Goal: Find contact information: Obtain details needed to contact an individual or organization

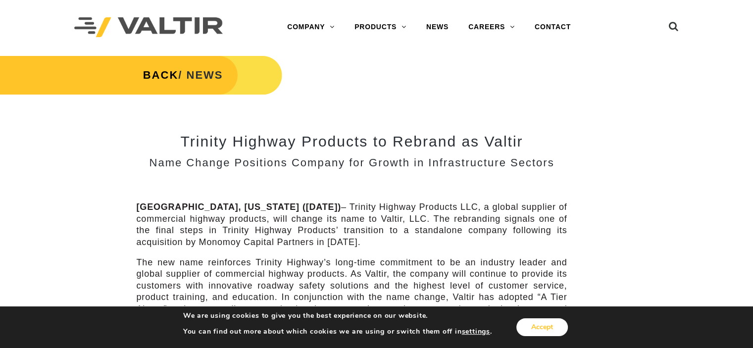
click at [554, 327] on button "Accept" at bounding box center [541, 327] width 51 height 18
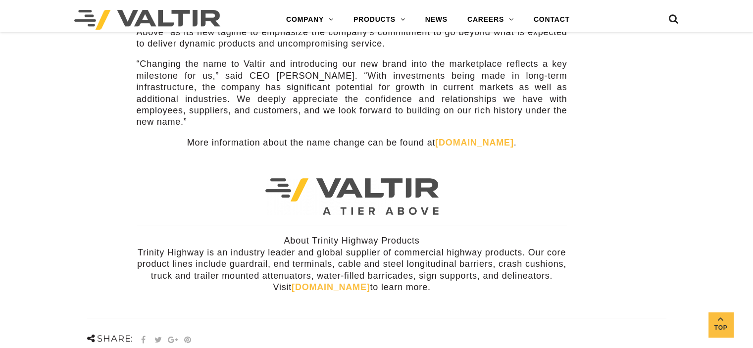
scroll to position [267, 0]
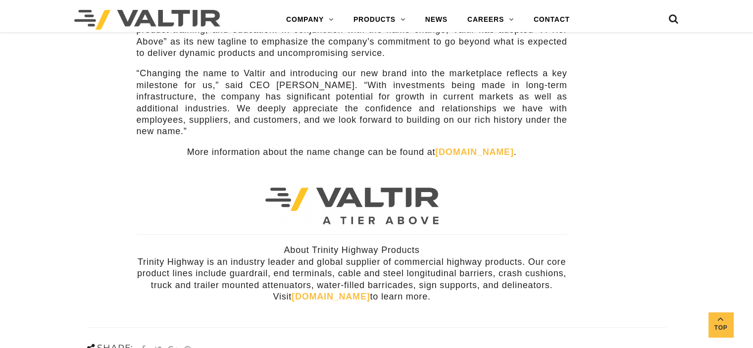
click at [344, 291] on link "trinityhighway.com" at bounding box center [330, 296] width 78 height 10
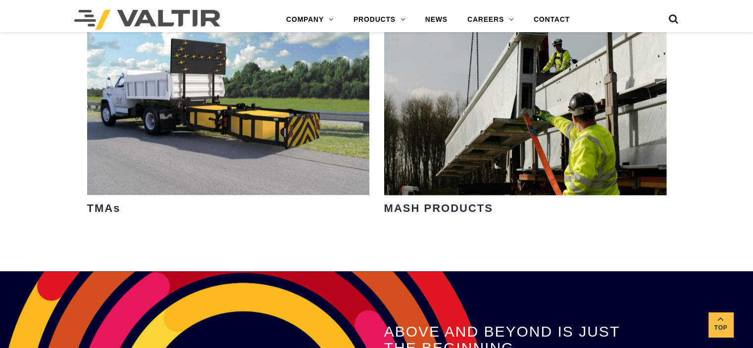
scroll to position [1301, 0]
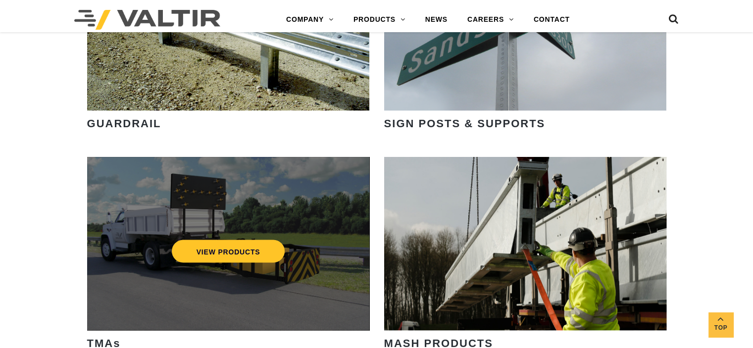
click at [194, 292] on div "VIEW PRODUCTS" at bounding box center [228, 243] width 282 height 173
click at [247, 251] on link "VIEW PRODUCTS" at bounding box center [227, 250] width 113 height 23
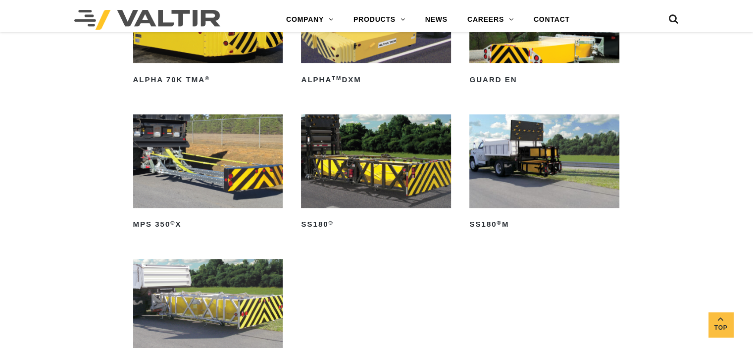
scroll to position [576, 0]
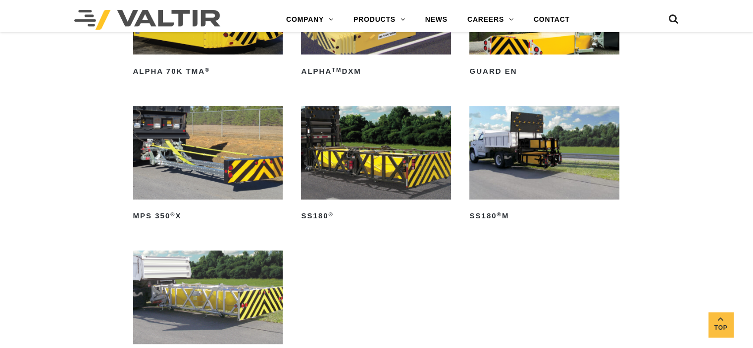
click at [180, 146] on img at bounding box center [208, 153] width 150 height 94
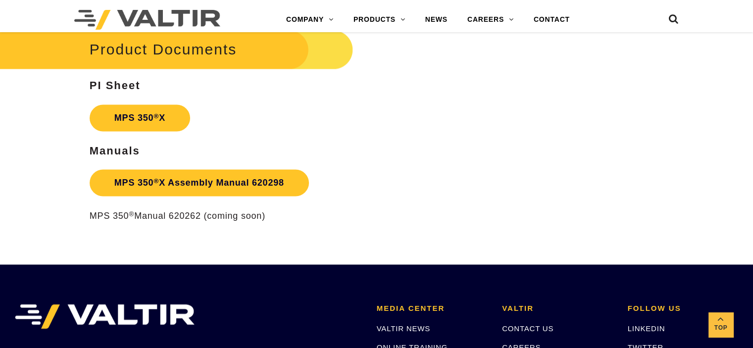
scroll to position [1693, 0]
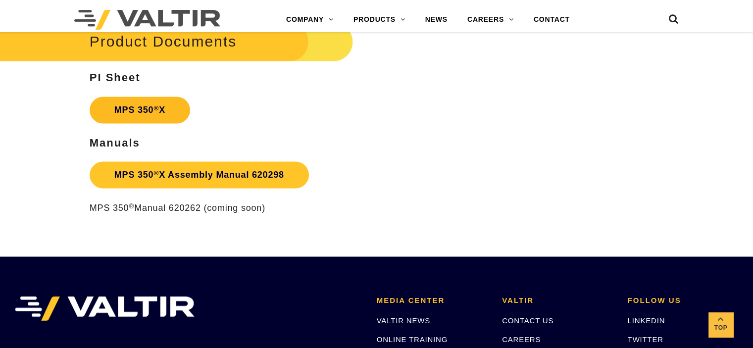
click at [139, 102] on link "MPS 350 ® X" at bounding box center [140, 109] width 100 height 27
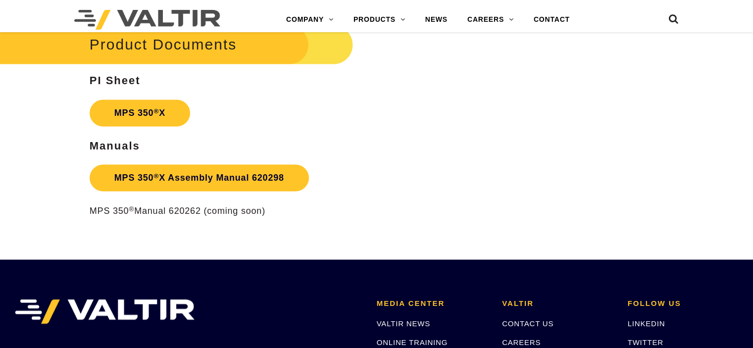
scroll to position [1693, 0]
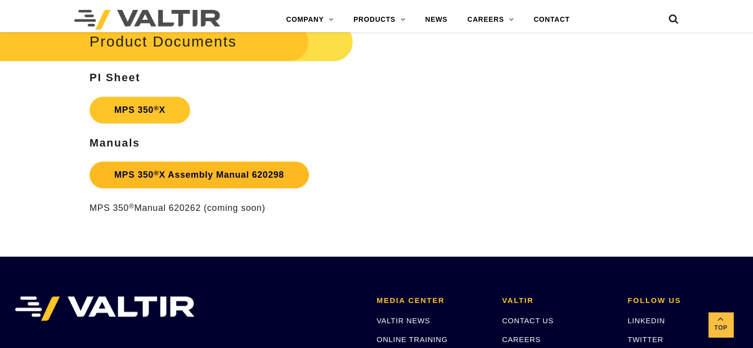
click at [176, 176] on link "MPS 350 ® X Assembly Manual 620298" at bounding box center [199, 174] width 219 height 27
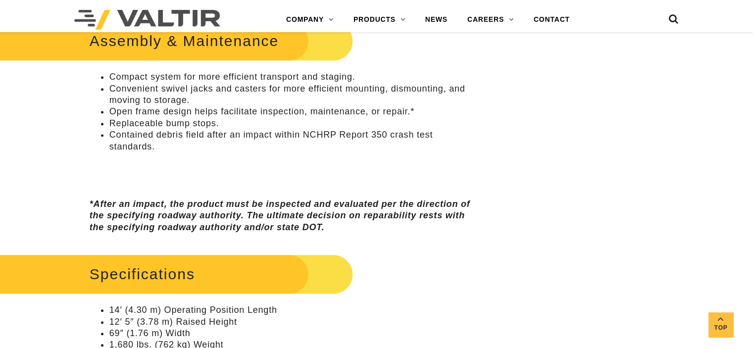
scroll to position [628, 0]
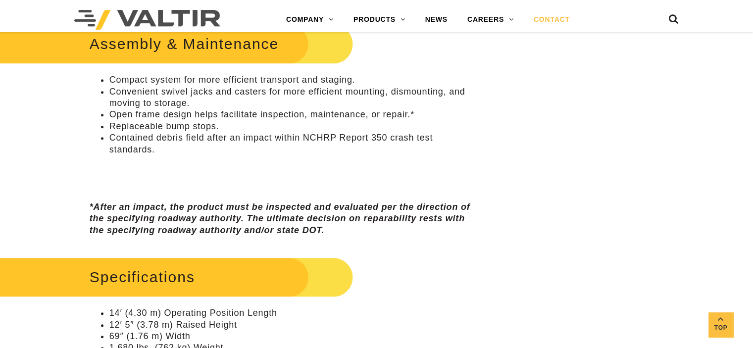
click at [551, 21] on link "CONTACT" at bounding box center [552, 20] width 56 height 20
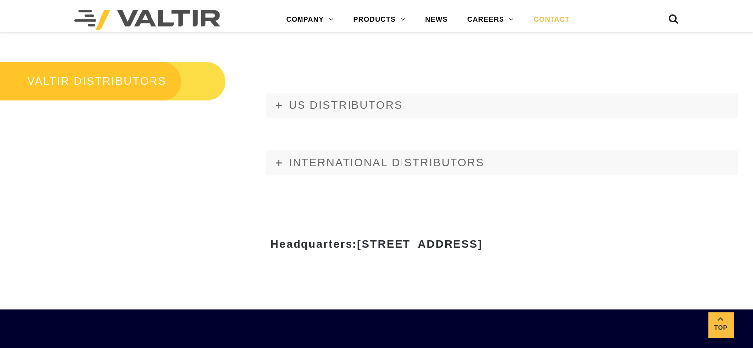
scroll to position [1161, 0]
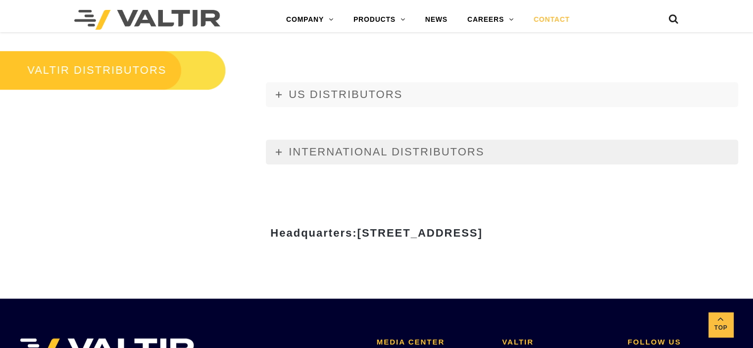
click at [283, 148] on link "INTERNATIONAL DISTRIBUTORS" at bounding box center [502, 152] width 472 height 25
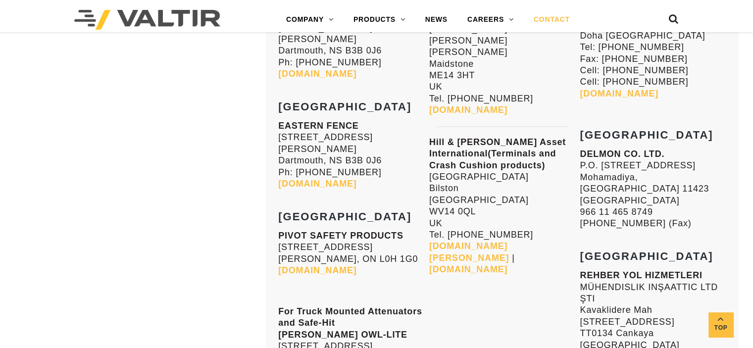
scroll to position [3928, 0]
